Goal: Transaction & Acquisition: Subscribe to service/newsletter

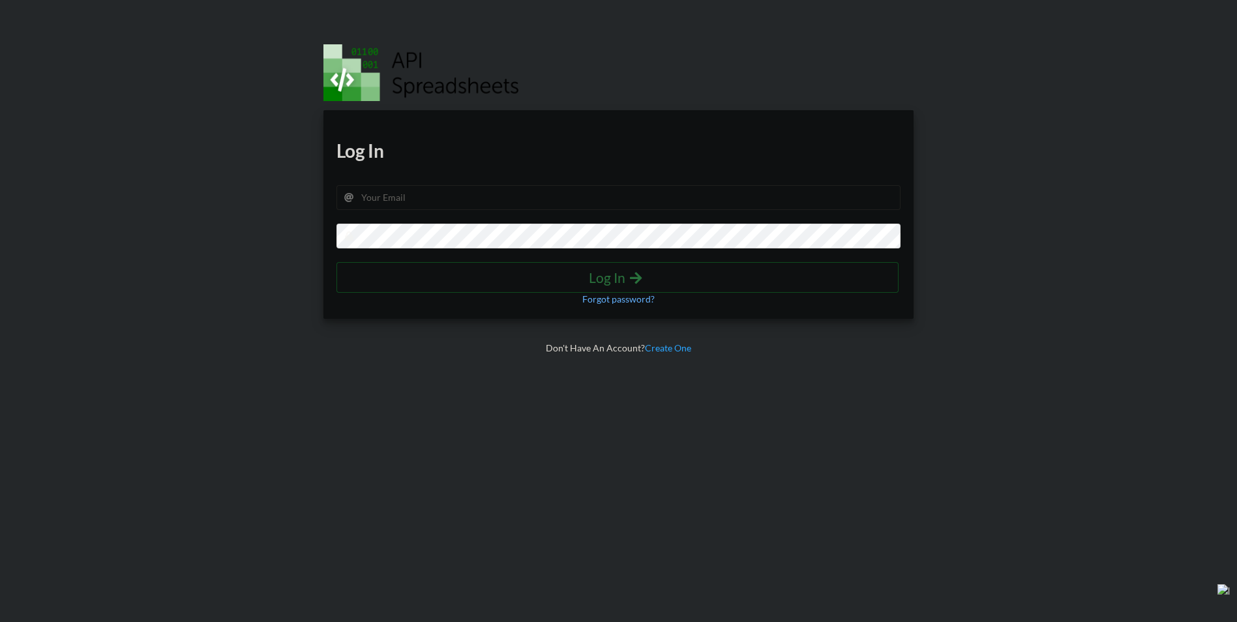
click at [530, 211] on div "Download hidden Download hidden Log In Log In Forgot password?" at bounding box center [618, 214] width 591 height 209
click at [461, 187] on input "text" at bounding box center [618, 197] width 565 height 25
type input "[EMAIL_ADDRESS][DOMAIN_NAME]"
click at [458, 203] on input "[EMAIL_ADDRESS][DOMAIN_NAME]" at bounding box center [618, 197] width 565 height 25
click at [831, 270] on h4 "Log In" at bounding box center [617, 277] width 535 height 16
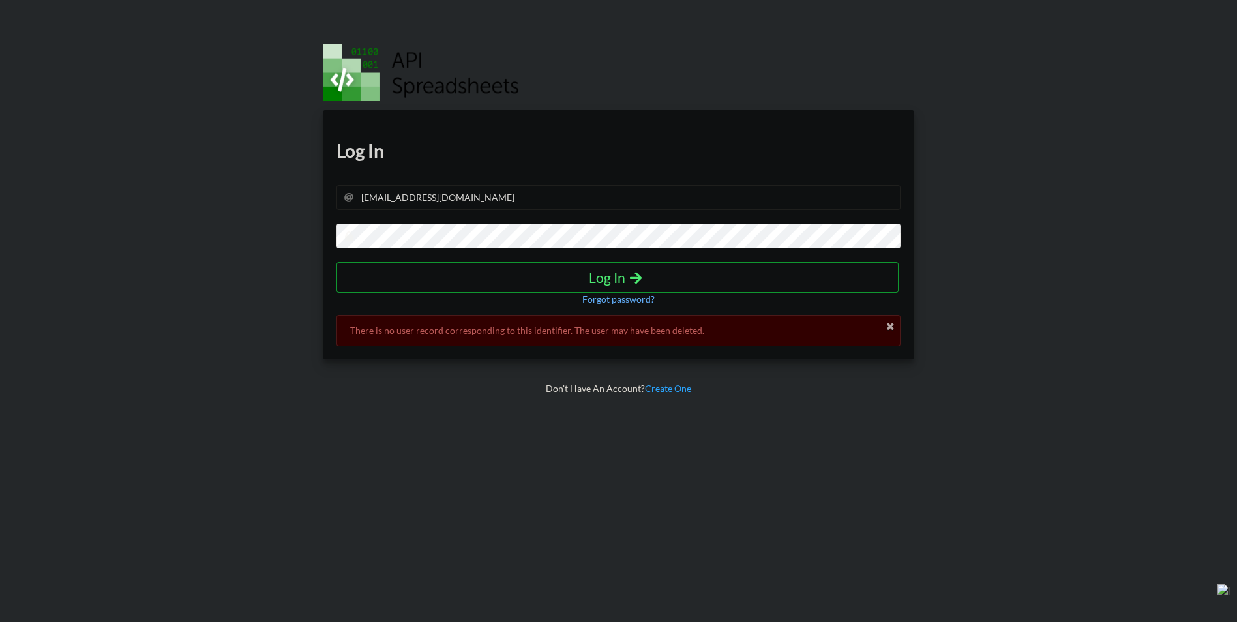
click at [649, 252] on div "Download hidden Download hidden Log In razincr32@gmail.com Log In Forgot passwo…" at bounding box center [618, 234] width 591 height 249
click at [597, 298] on p "Forgot password?" at bounding box center [618, 299] width 72 height 13
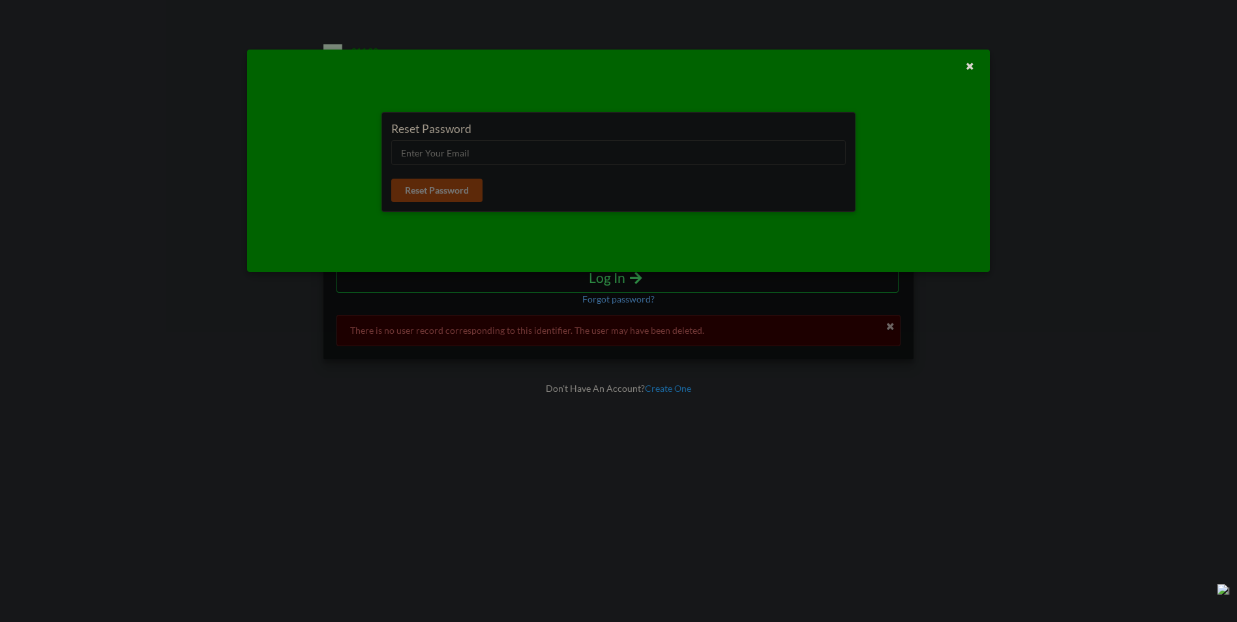
click at [441, 139] on div "Reset Password Reset Password" at bounding box center [618, 162] width 455 height 80
click at [428, 150] on input "text" at bounding box center [618, 152] width 455 height 25
type input "razincr32@gmail.com"
click at [438, 195] on button "Reset Password" at bounding box center [436, 190] width 91 height 23
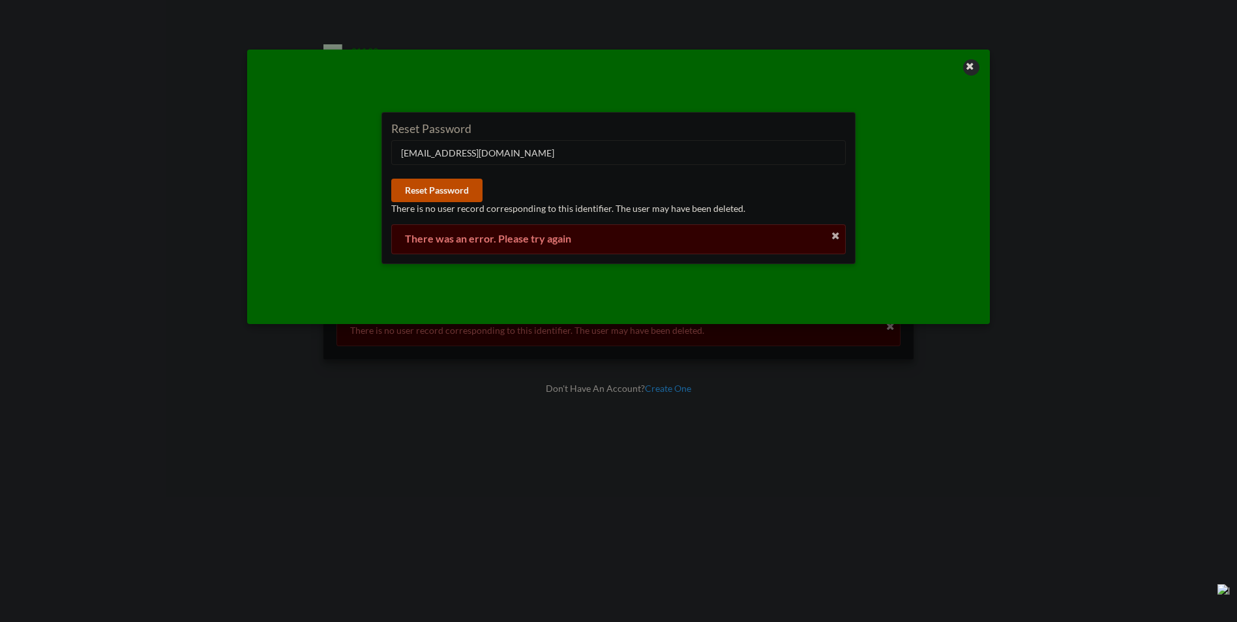
click at [971, 63] on icon at bounding box center [969, 64] width 11 height 9
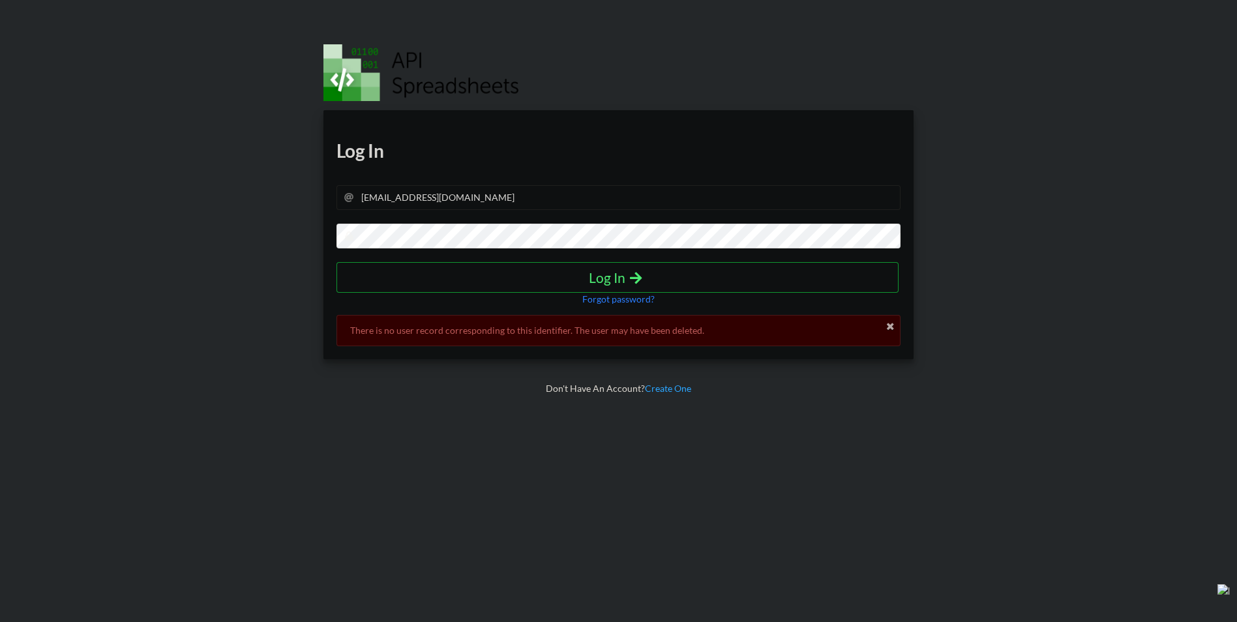
click at [593, 293] on p "Forgot password?" at bounding box center [618, 299] width 72 height 13
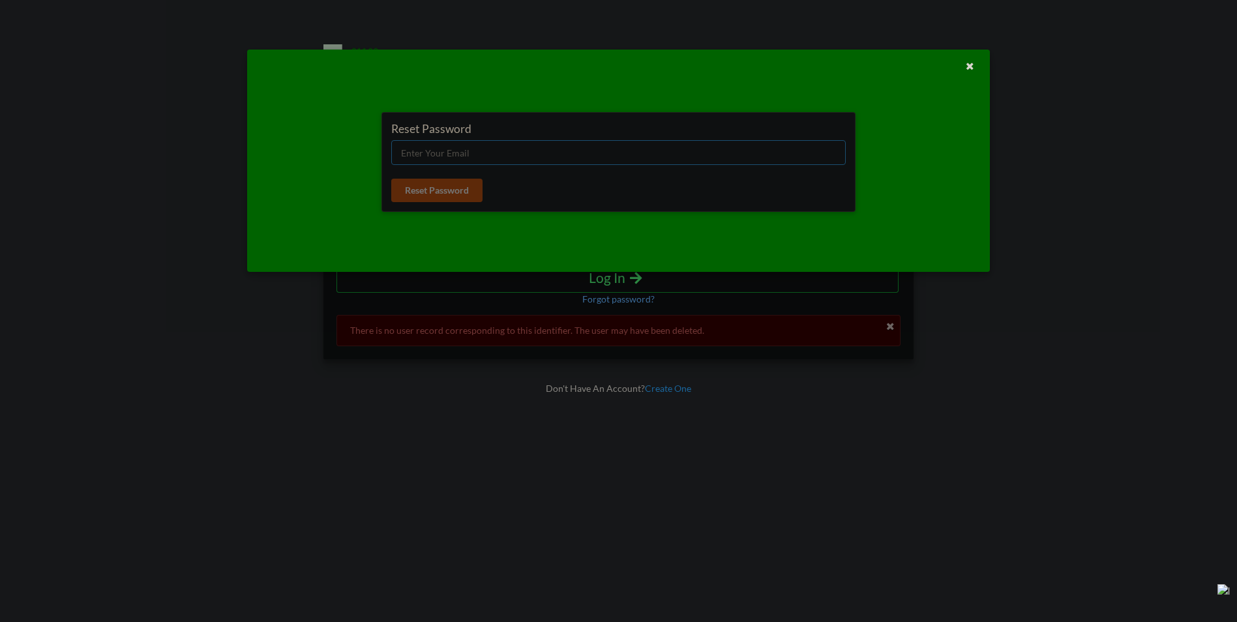
click at [459, 155] on input "text" at bounding box center [618, 152] width 455 height 25
click at [464, 156] on input "iamxofficial123!gmail.com" at bounding box center [618, 152] width 455 height 25
type input "iamxofficial123@gmail.com"
click at [449, 200] on button "Reset Password" at bounding box center [436, 190] width 91 height 23
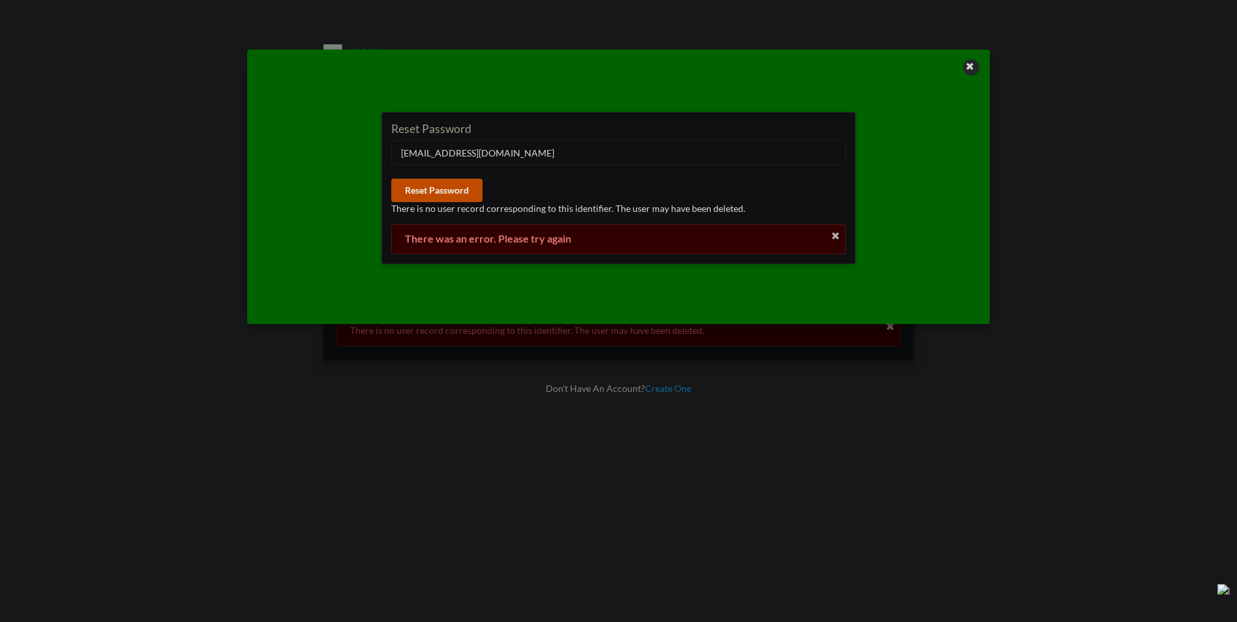
click at [968, 64] on icon at bounding box center [969, 64] width 11 height 9
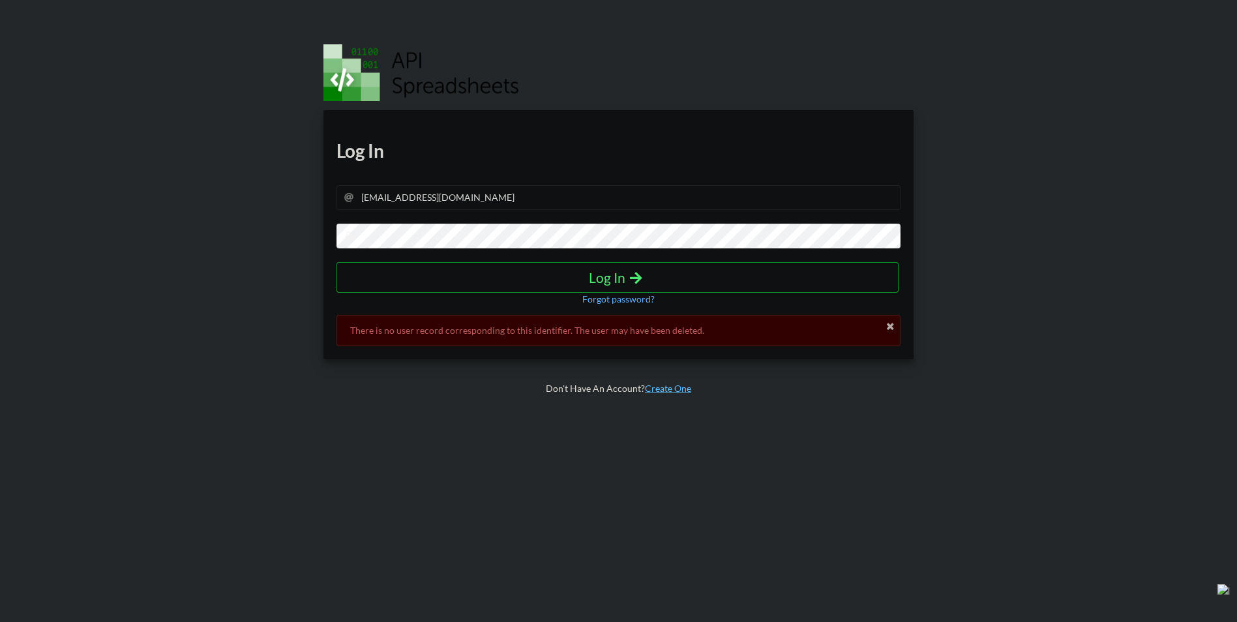
click at [659, 383] on link "Create One" at bounding box center [668, 388] width 46 height 11
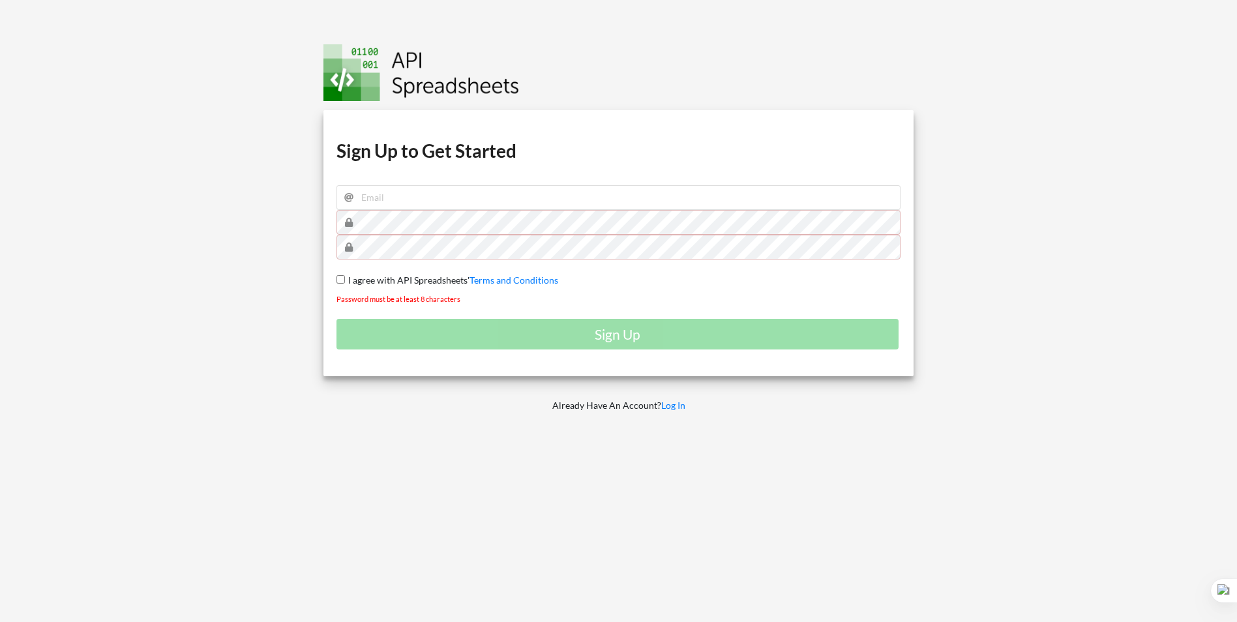
type input "[EMAIL_ADDRESS][DOMAIN_NAME]"
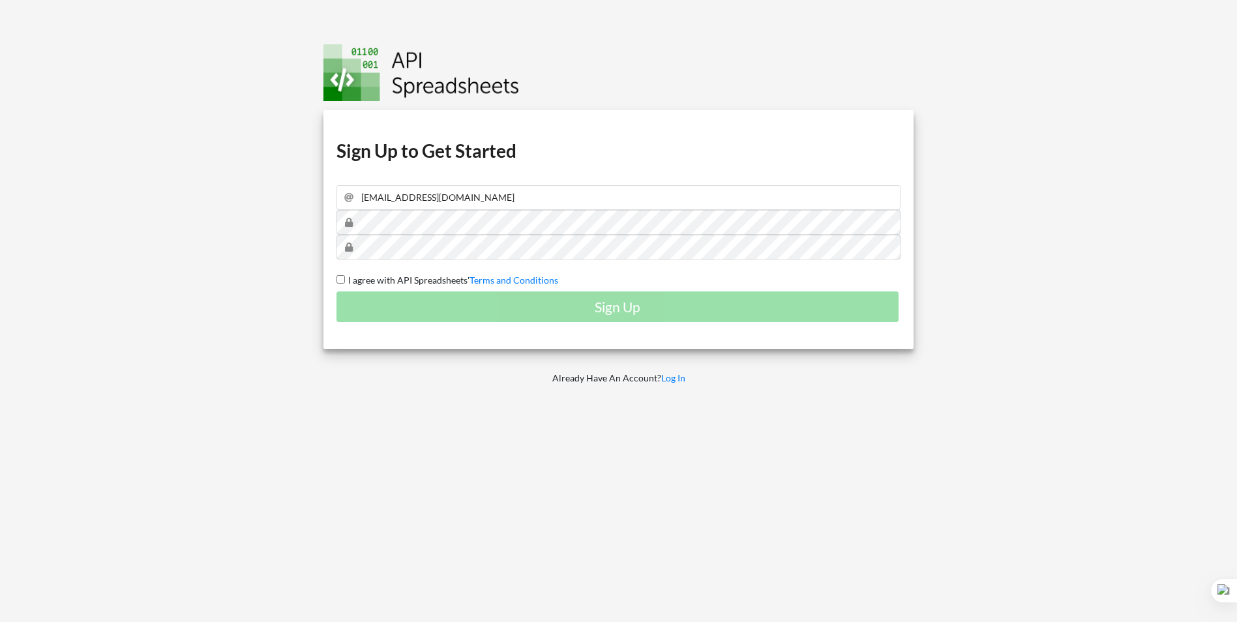
click at [338, 280] on input "I agree with API Spreadsheets' Terms and Conditions" at bounding box center [340, 279] width 8 height 8
checkbox input "true"
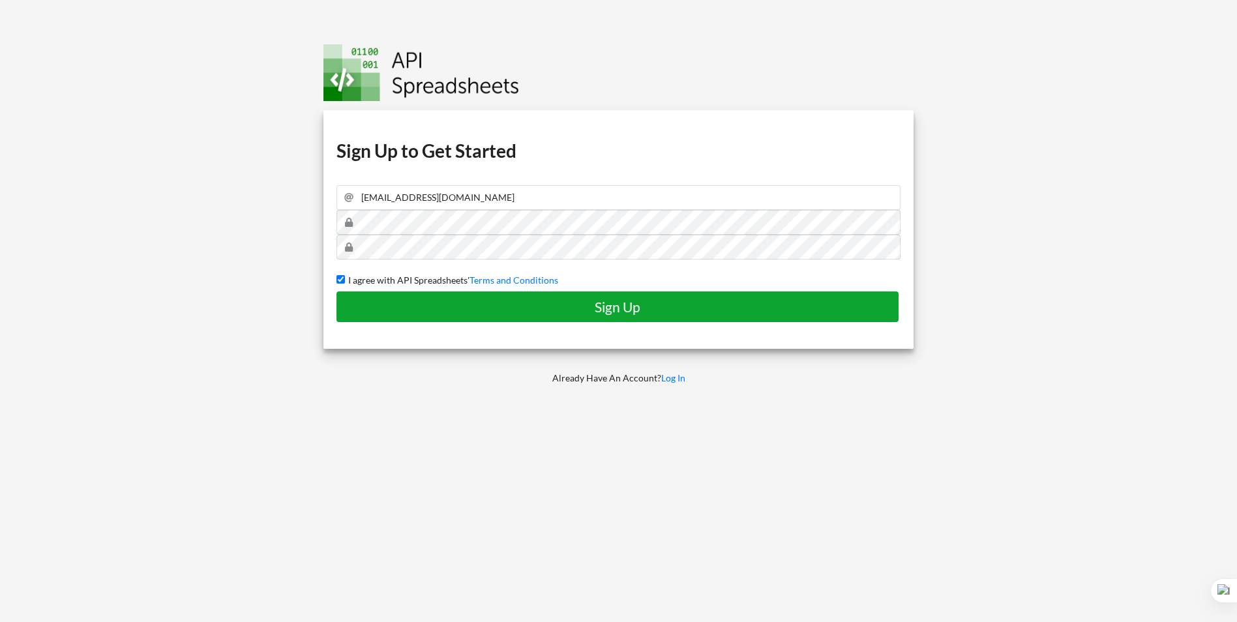
click at [382, 304] on h4 "Sign Up" at bounding box center [617, 307] width 535 height 16
checkbox input "false"
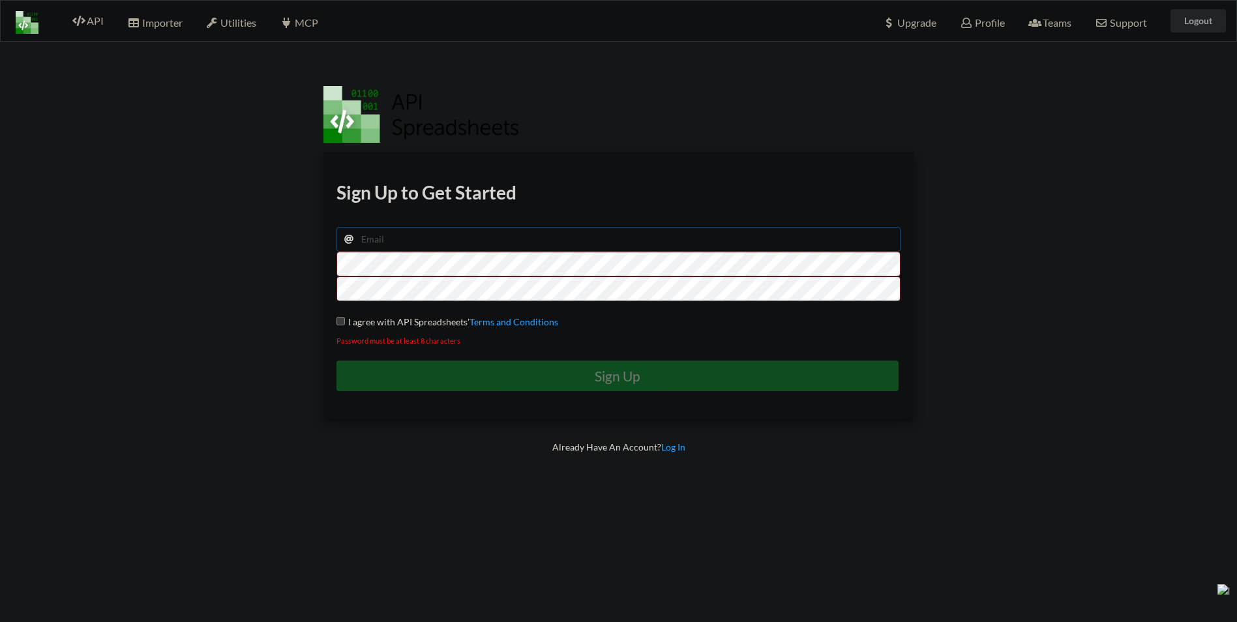
click at [496, 236] on input "email" at bounding box center [618, 239] width 565 height 25
type input "razincr32@gmail.com"
click at [327, 269] on div "Download hidden Download hidden Download hidden Download hidden Sign Up to Get …" at bounding box center [618, 285] width 591 height 266
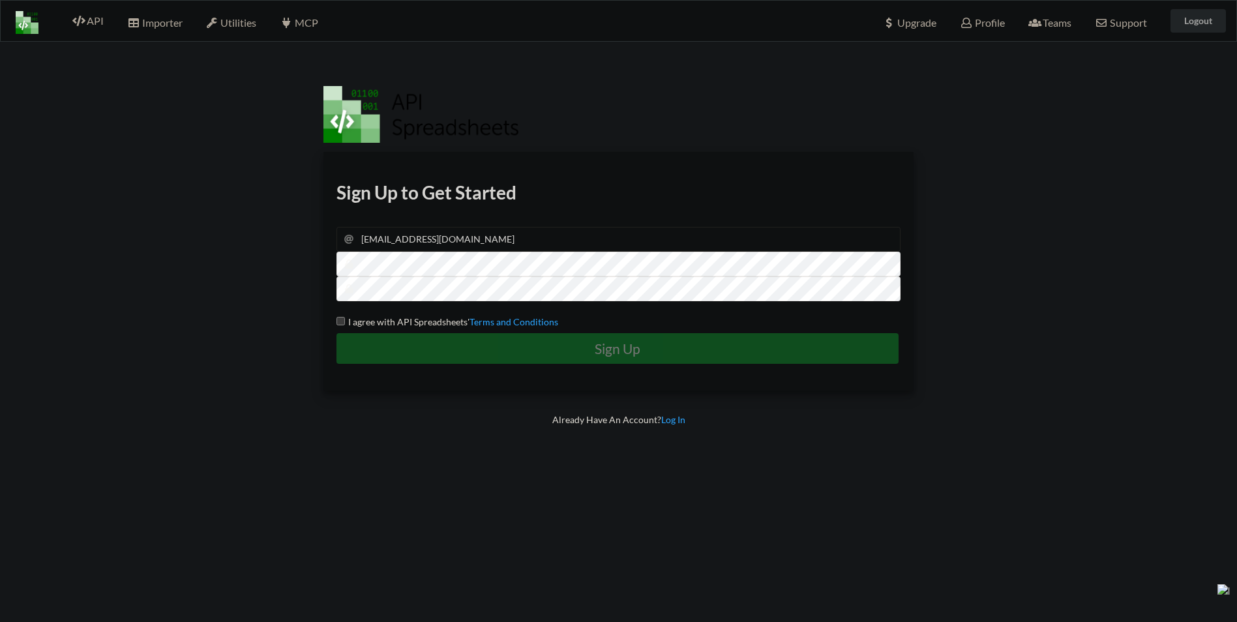
click at [341, 327] on div "Download hidden Download hidden Download hidden Download hidden Sign Up to Get …" at bounding box center [618, 271] width 591 height 239
click at [339, 323] on input "I agree with API Spreadsheets' Terms and Conditions" at bounding box center [340, 321] width 8 height 8
checkbox input "true"
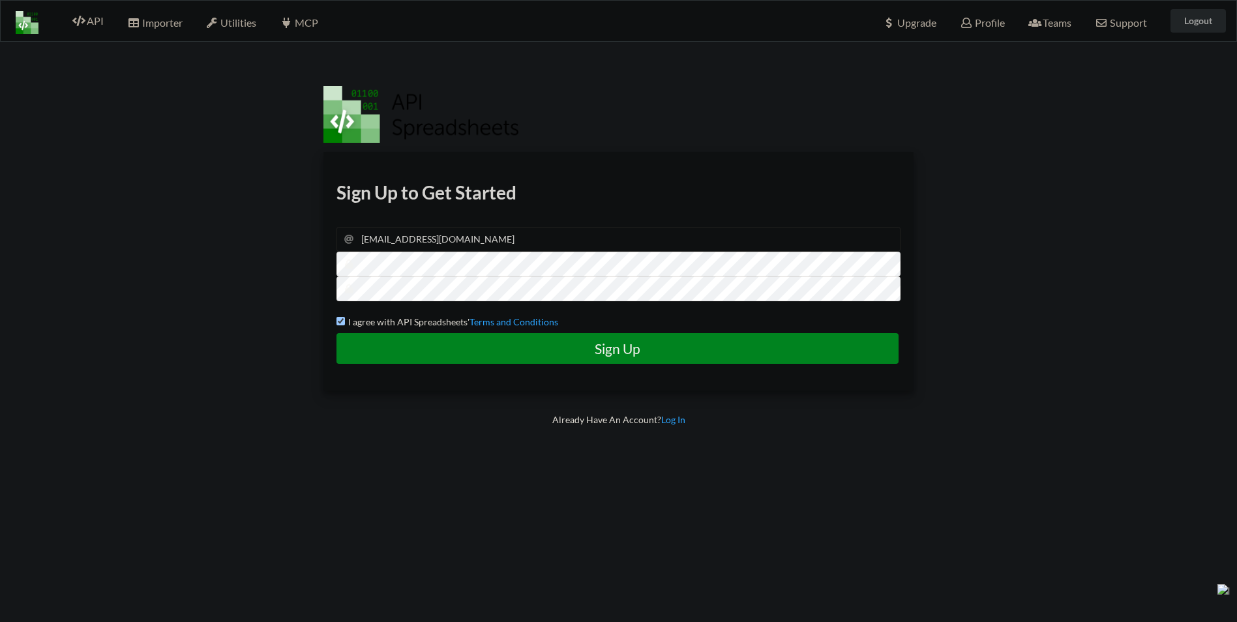
click at [361, 349] on h4 "Sign Up" at bounding box center [617, 348] width 535 height 16
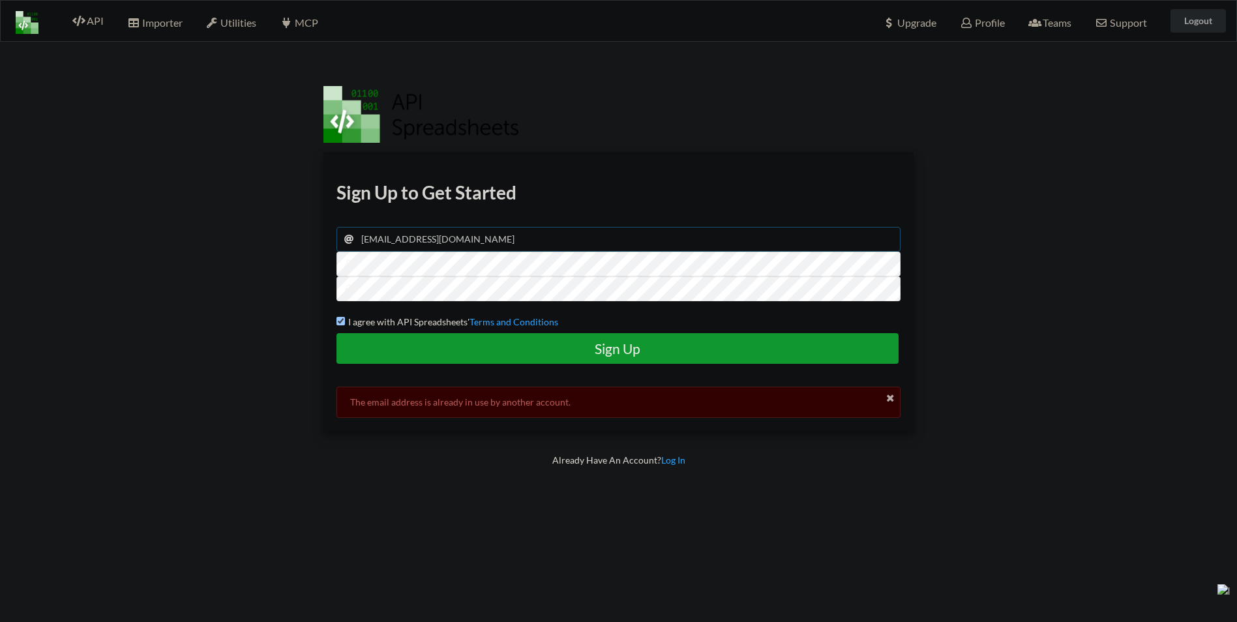
drag, startPoint x: 471, startPoint y: 247, endPoint x: 317, endPoint y: 234, distance: 155.0
click at [317, 234] on div "Download hidden Download hidden Download hidden Download hidden Sign Up to Get …" at bounding box center [619, 353] width 629 height 622
click at [670, 462] on link "Log In" at bounding box center [673, 460] width 24 height 11
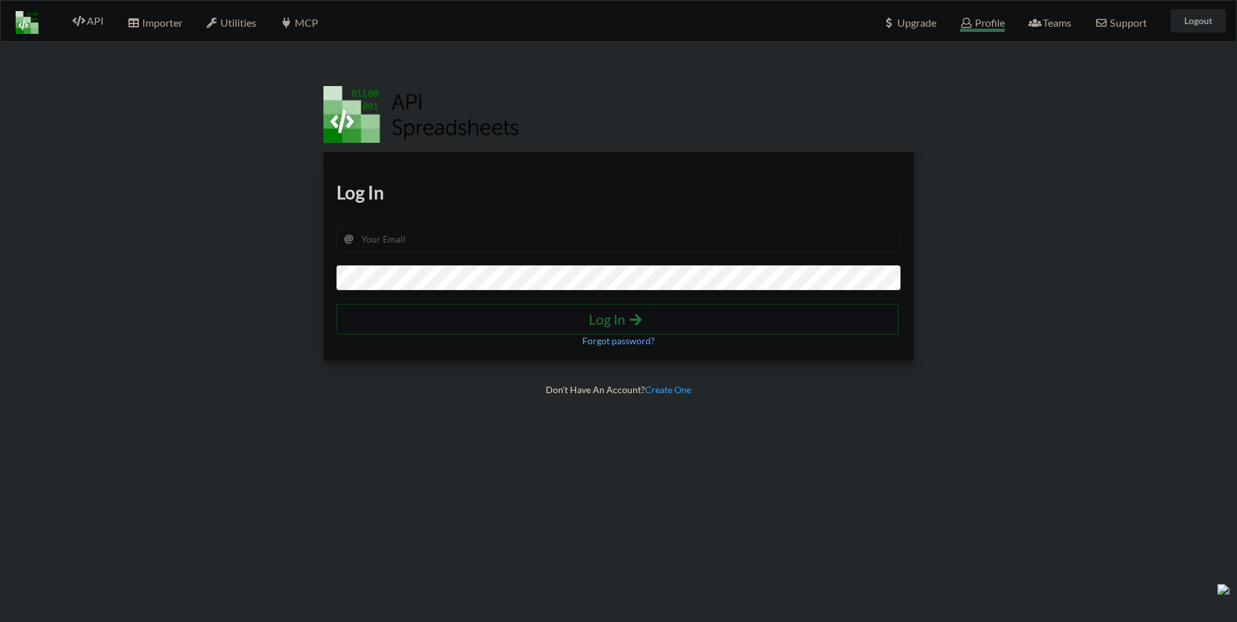
click at [972, 23] on span "Profile" at bounding box center [982, 24] width 44 height 16
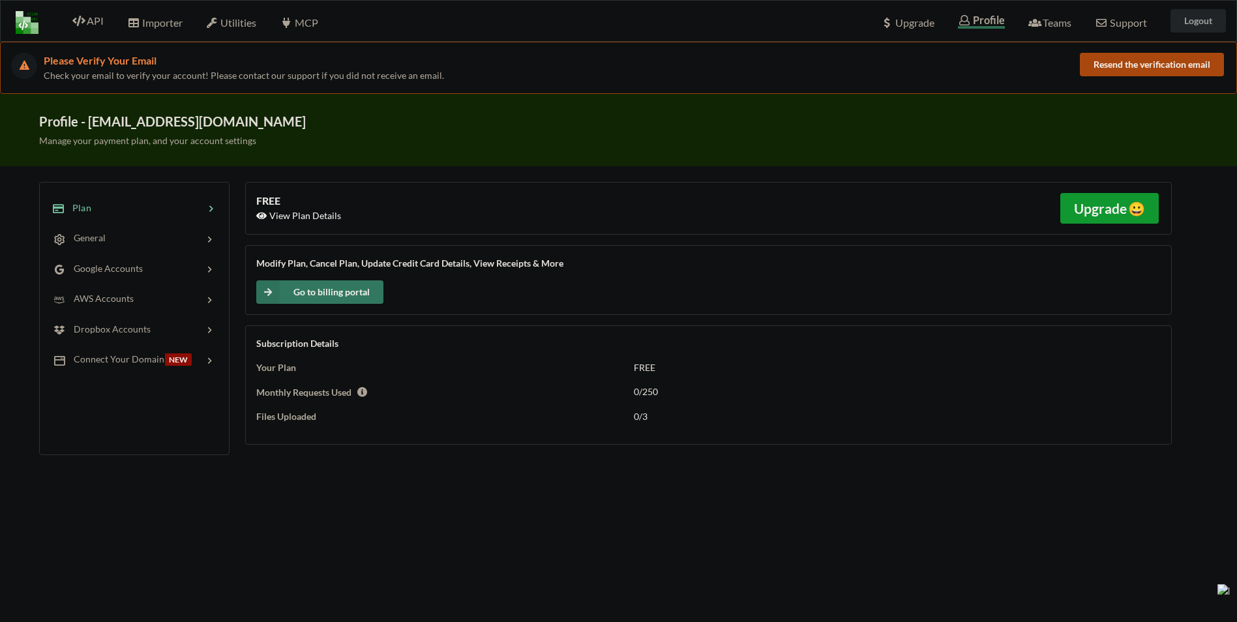
click at [334, 220] on span "View Plan Details" at bounding box center [298, 215] width 85 height 11
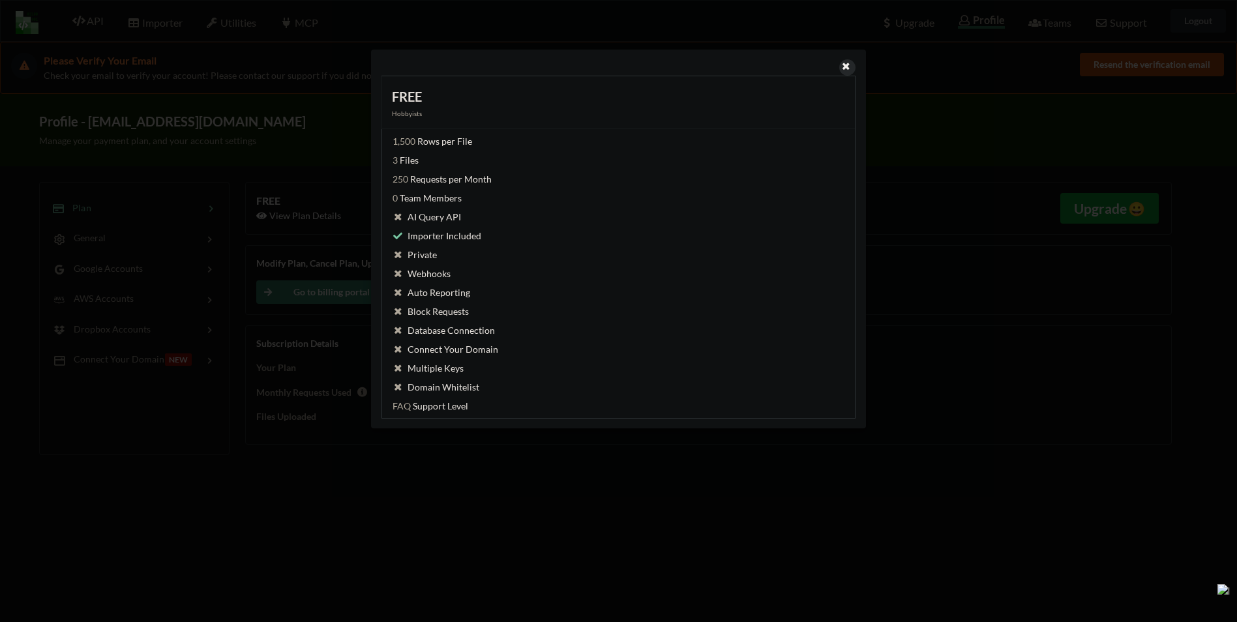
click at [846, 67] on icon at bounding box center [846, 64] width 11 height 9
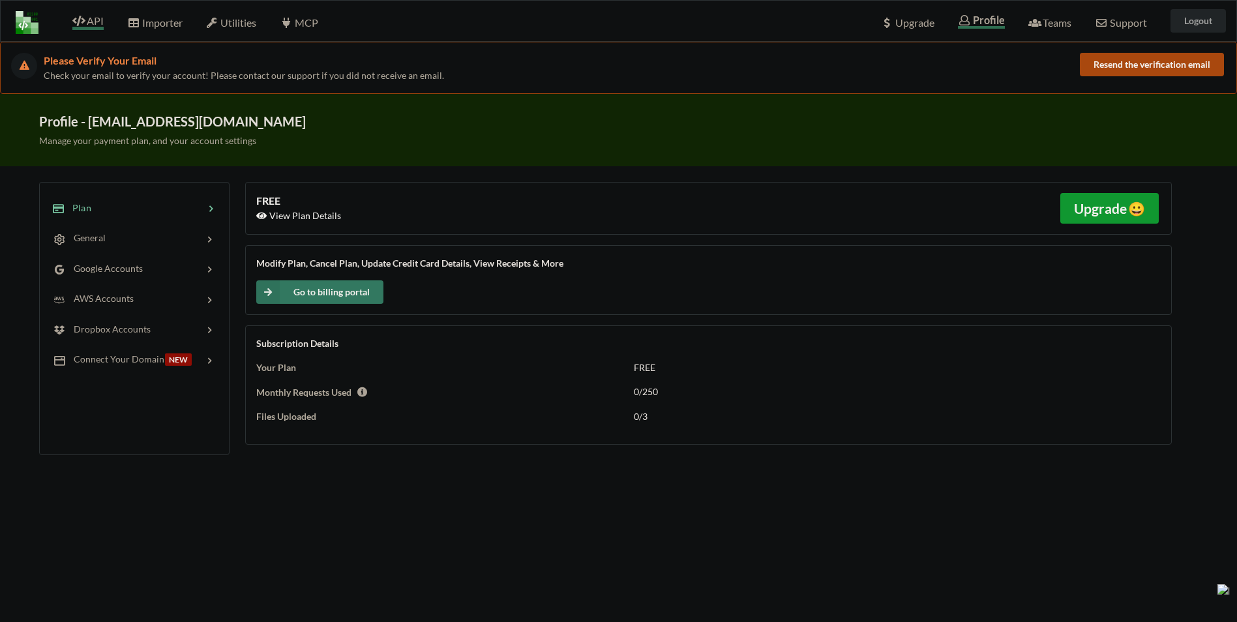
click at [89, 15] on span "API" at bounding box center [87, 22] width 31 height 16
